Goal: Transaction & Acquisition: Purchase product/service

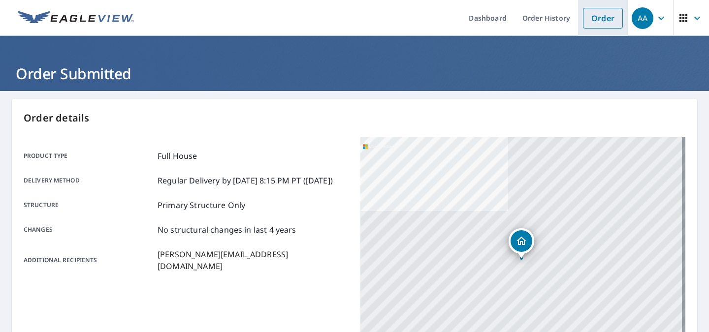
click at [602, 28] on link "Order" at bounding box center [603, 18] width 40 height 21
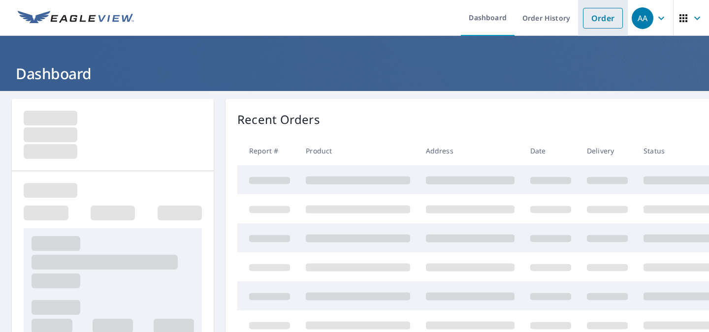
click at [590, 14] on link "Order" at bounding box center [603, 18] width 40 height 21
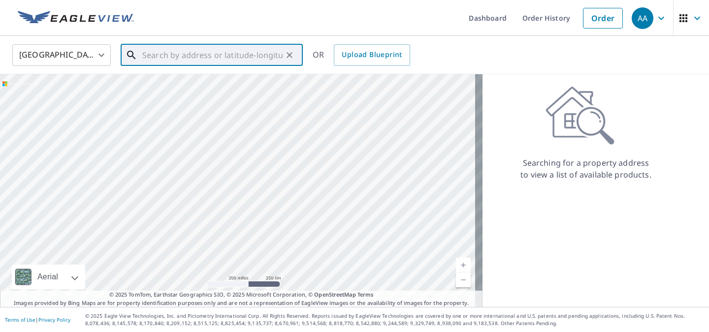
paste input "[STREET_ADDRESS][US_STATE][US_STATE]"
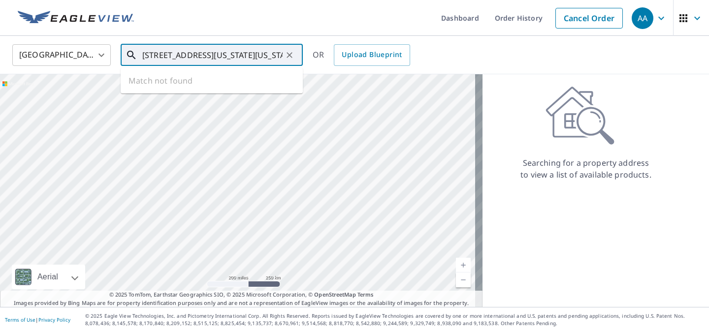
scroll to position [0, 11]
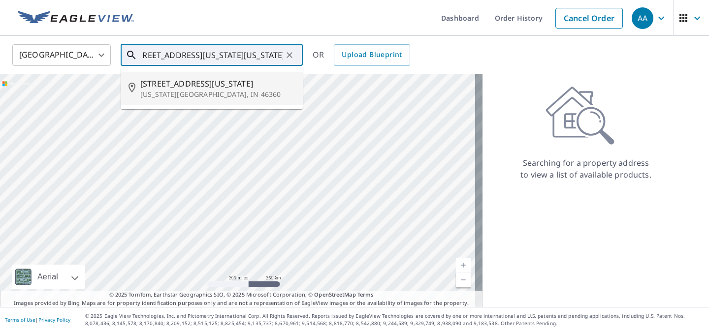
click at [227, 92] on p "[US_STATE][GEOGRAPHIC_DATA], IN 46360" at bounding box center [217, 95] width 155 height 10
type input "[STREET_ADDRESS][US_STATE][US_STATE]"
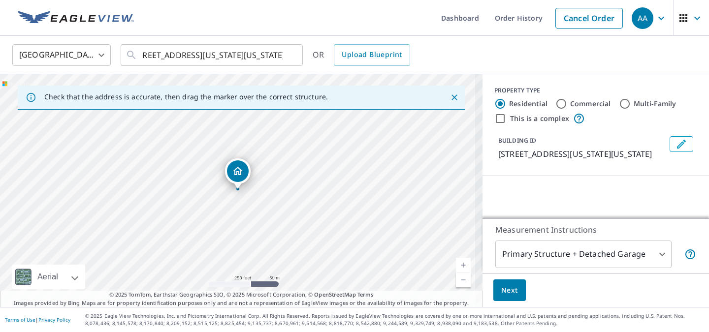
scroll to position [0, 0]
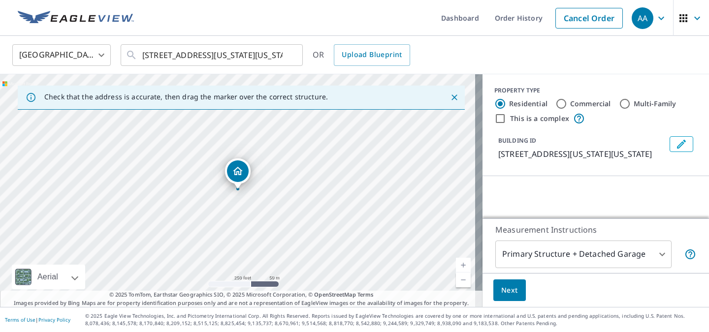
click at [501, 289] on span "Next" at bounding box center [509, 291] width 17 height 12
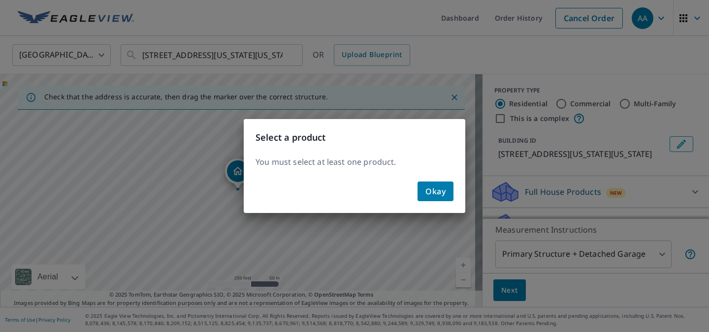
click at [436, 201] on div "Okay" at bounding box center [355, 195] width 222 height 35
click at [439, 193] on span "Okay" at bounding box center [435, 192] width 20 height 14
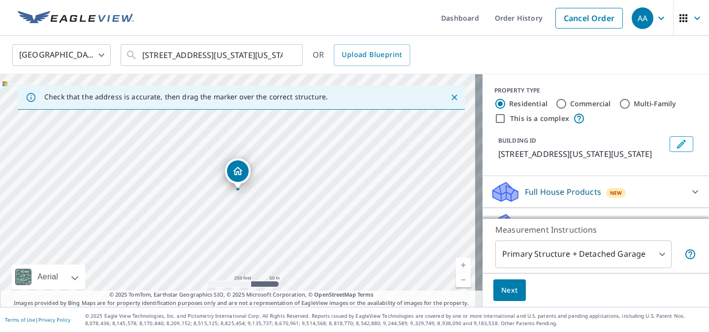
click at [560, 187] on p "Full House Products" at bounding box center [563, 192] width 76 height 12
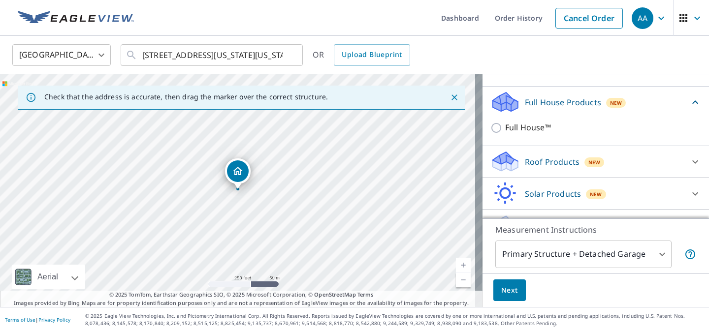
scroll to position [95, 0]
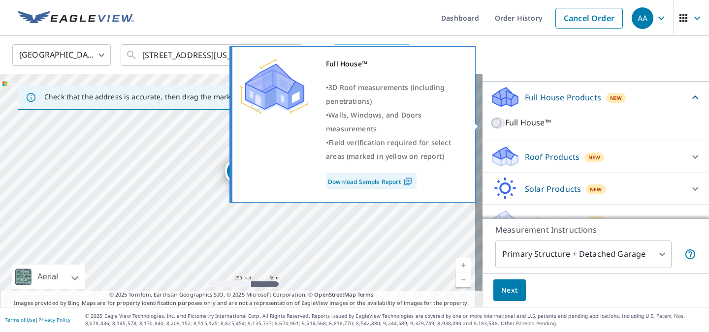
click at [490, 122] on input "Full House™" at bounding box center [497, 123] width 15 height 12
checkbox input "true"
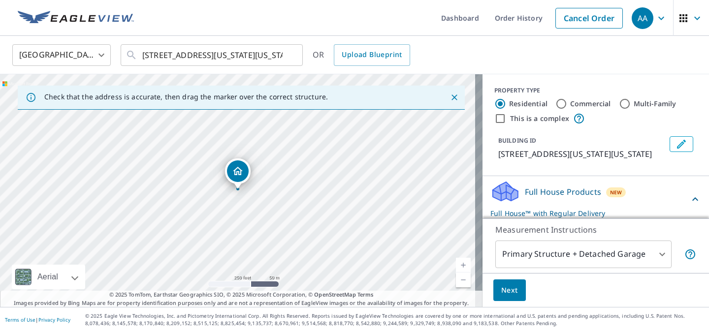
scroll to position [150, 0]
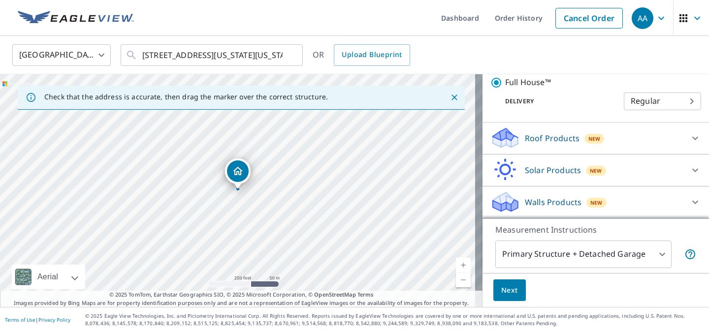
click at [512, 292] on button "Next" at bounding box center [509, 291] width 33 height 22
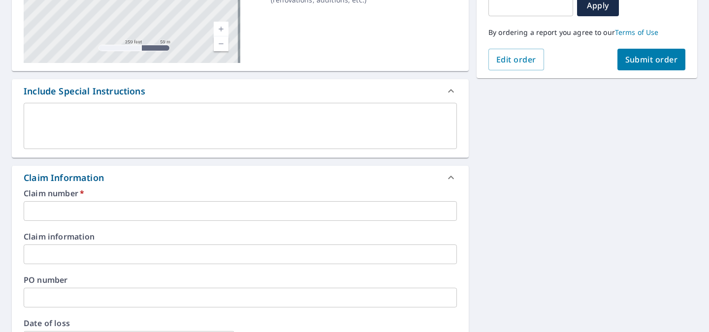
scroll to position [201, 0]
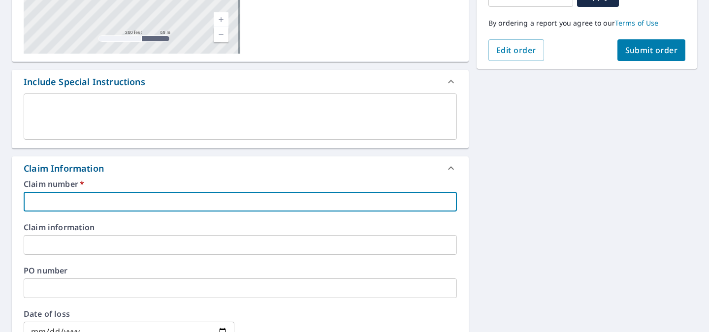
click at [283, 203] on input "text" at bounding box center [240, 202] width 433 height 20
type input "1"
checkbox input "true"
type input "12"
checkbox input "true"
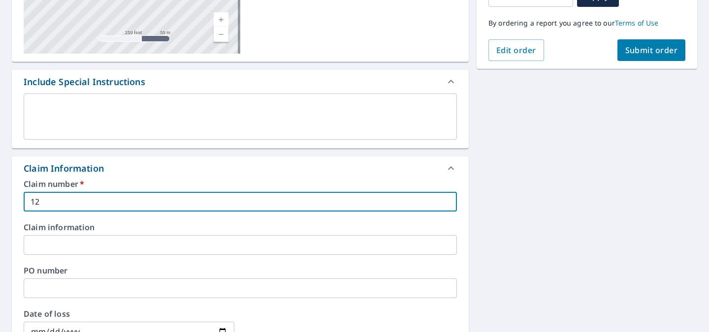
type input "125"
checkbox input "true"
type input "1253"
checkbox input "true"
type input "12538"
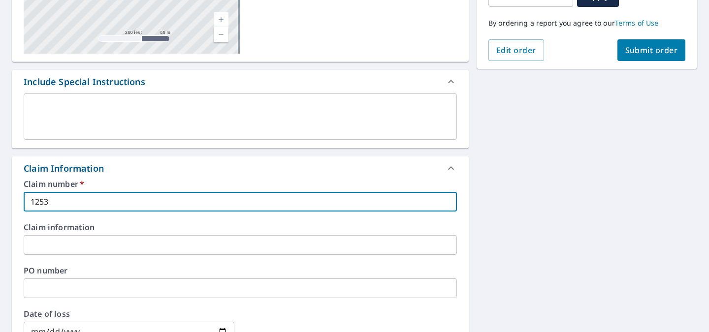
checkbox input "true"
type input "12538"
click at [328, 188] on div "Claim number   * 12538 ​" at bounding box center [240, 196] width 433 height 32
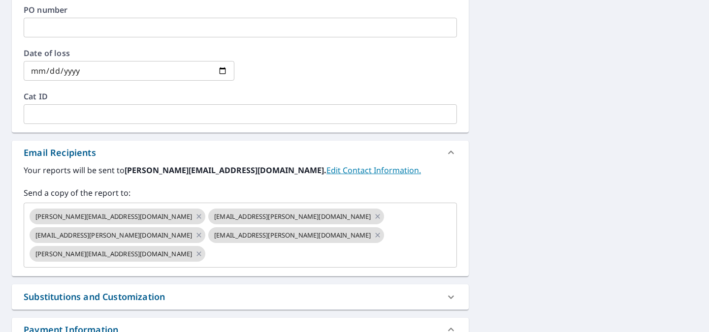
scroll to position [463, 0]
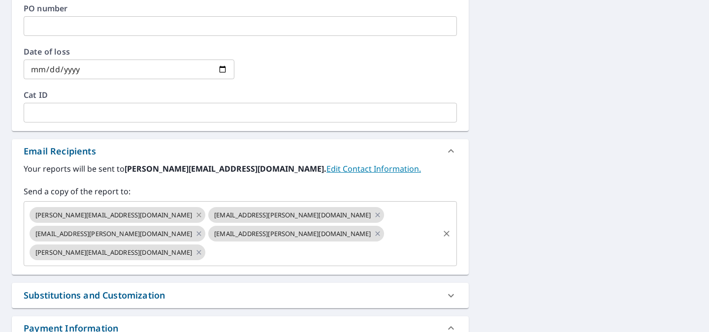
click at [195, 213] on icon at bounding box center [199, 215] width 8 height 11
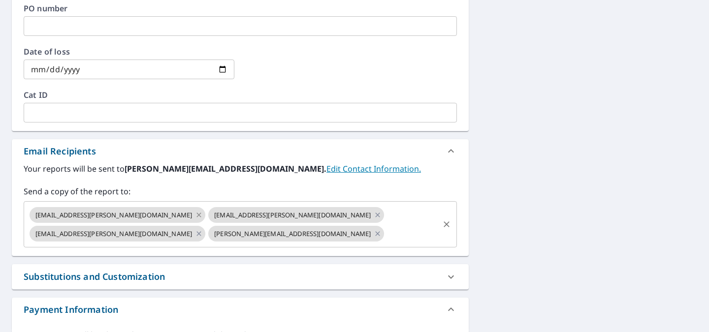
click at [195, 213] on icon at bounding box center [199, 215] width 8 height 11
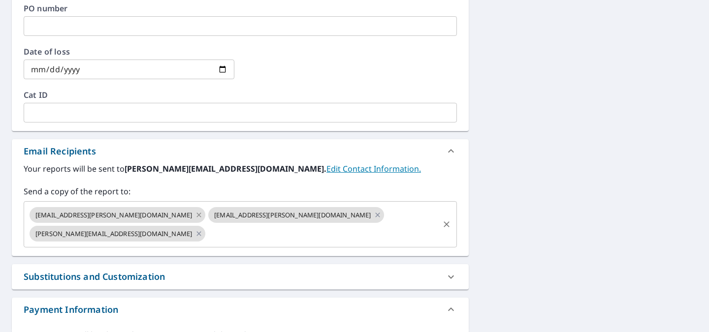
click at [195, 213] on icon at bounding box center [199, 215] width 8 height 11
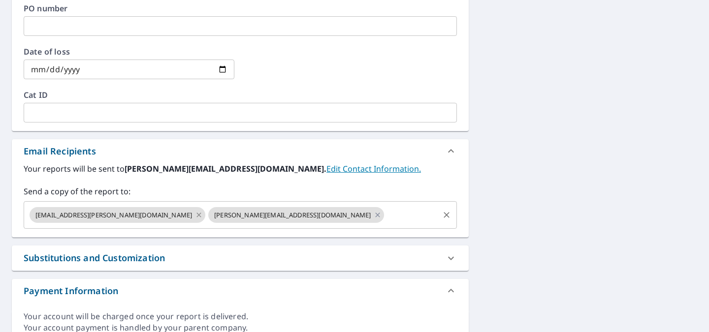
click at [138, 213] on span "[EMAIL_ADDRESS][PERSON_NAME][DOMAIN_NAME]" at bounding box center [114, 215] width 168 height 9
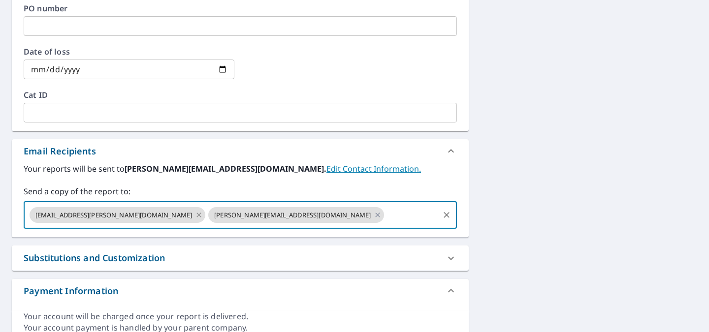
click at [195, 214] on icon at bounding box center [199, 215] width 8 height 11
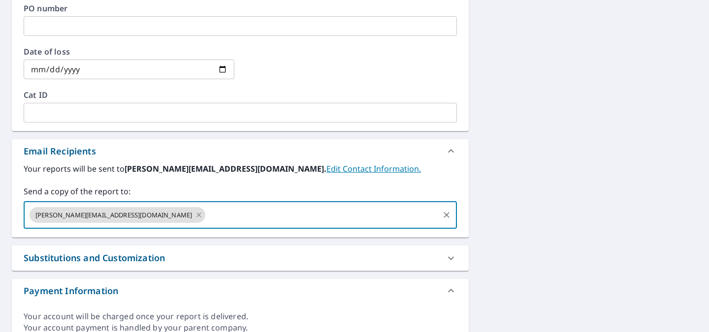
click at [195, 214] on icon at bounding box center [199, 215] width 8 height 11
checkbox input "true"
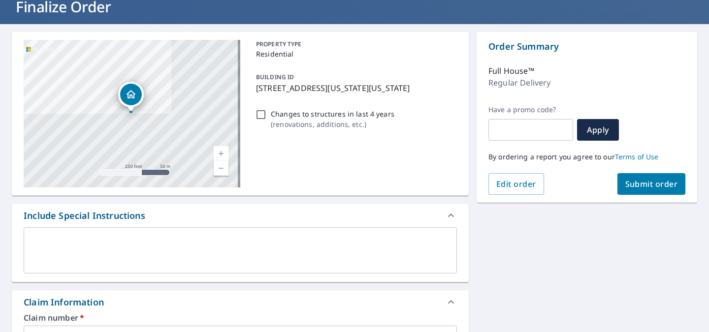
scroll to position [68, 0]
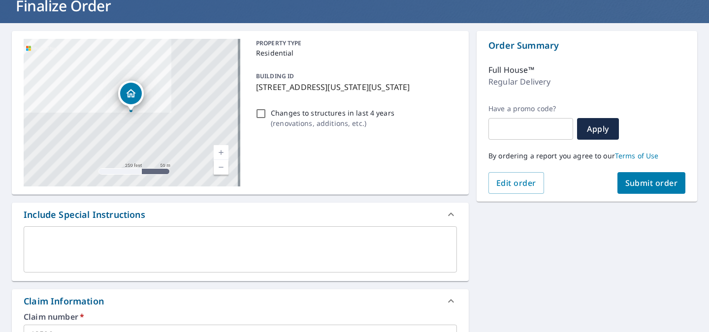
type input "[PERSON_NAME][EMAIL_ADDRESS][DOMAIN_NAME]"
click at [626, 188] on span "Submit order" at bounding box center [651, 183] width 53 height 11
checkbox input "true"
